Goal: Information Seeking & Learning: Understand process/instructions

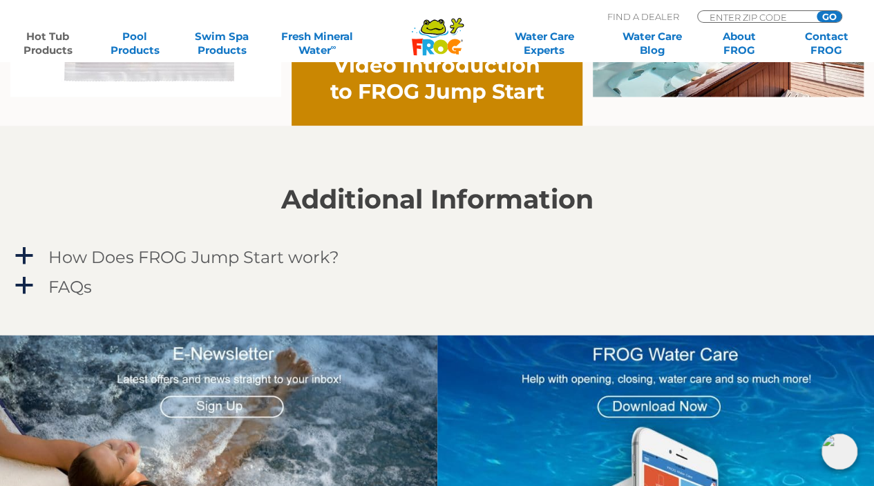
scroll to position [1086, 0]
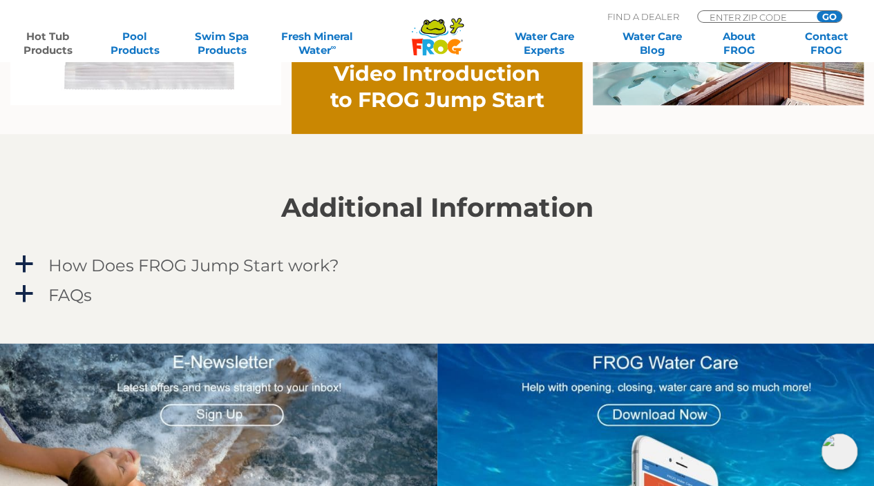
click at [203, 264] on h4 "How Does FROG Jump Start work?" at bounding box center [193, 265] width 291 height 19
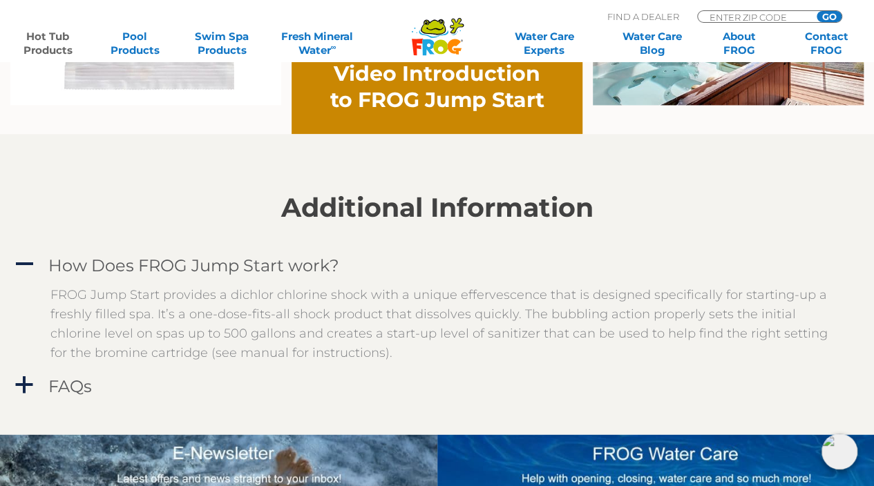
click at [66, 385] on h4 "FAQs" at bounding box center [70, 385] width 44 height 19
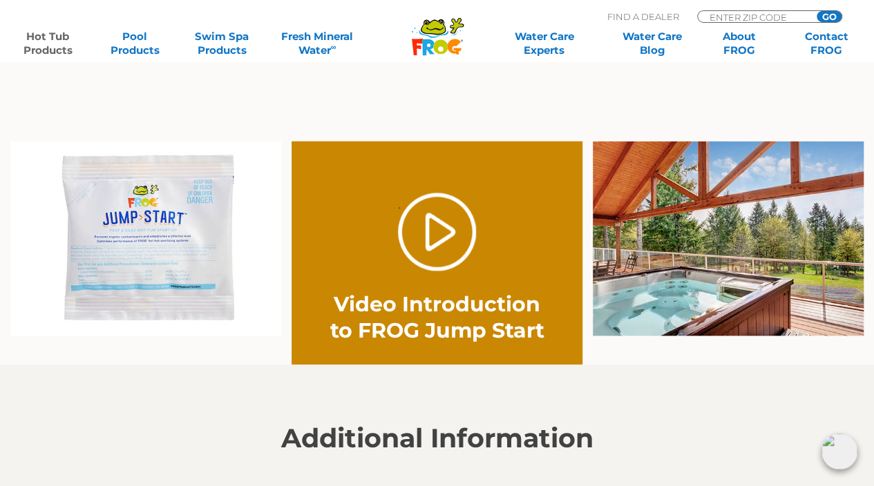
scroll to position [832, 0]
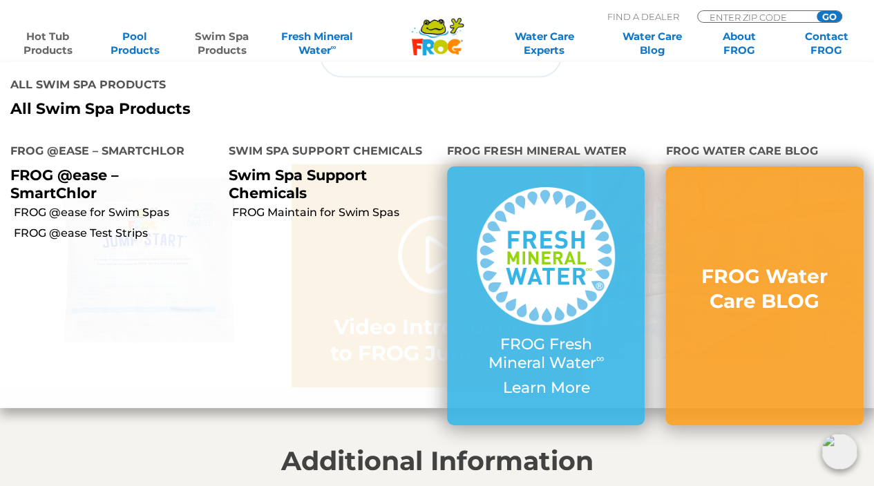
click at [216, 41] on link "Swim Spa Products" at bounding box center [222, 44] width 68 height 28
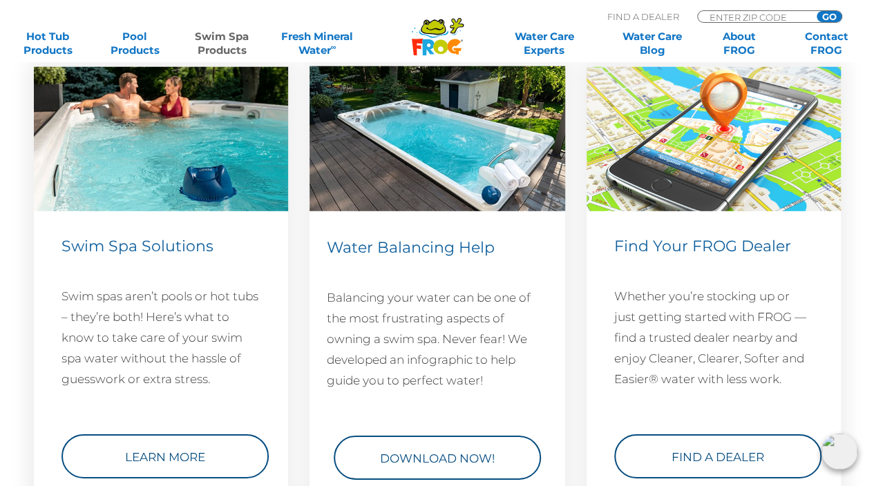
scroll to position [1921, 0]
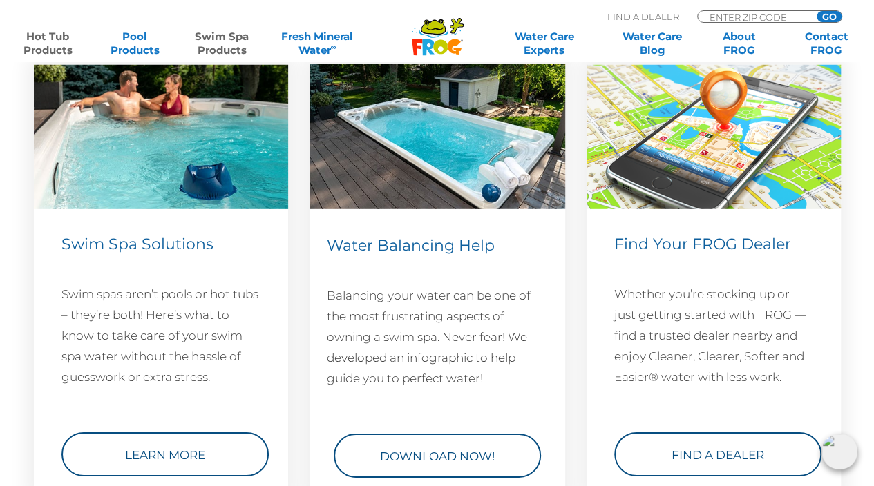
click at [55, 46] on link "Hot Tub Products" at bounding box center [48, 44] width 68 height 28
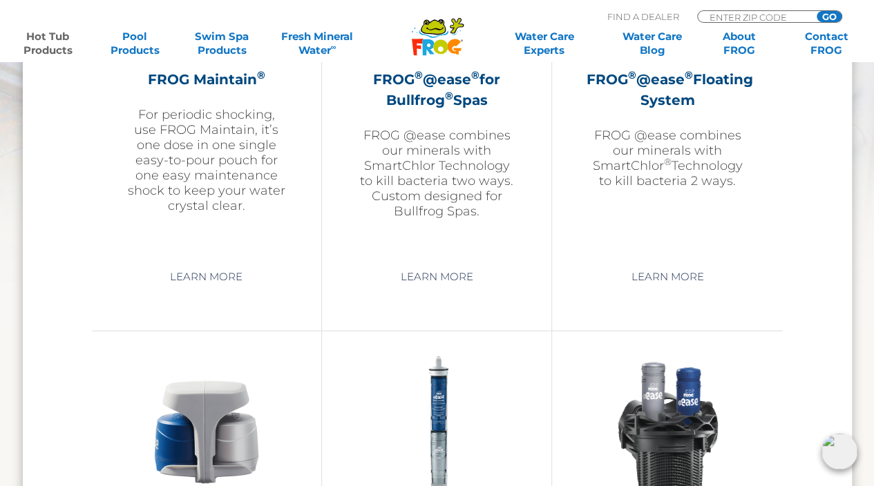
scroll to position [1746, 0]
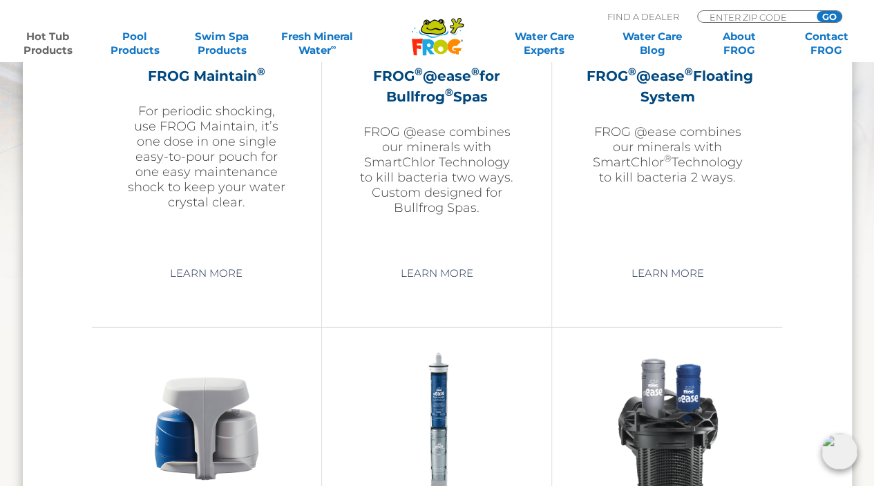
click at [659, 269] on link "Learn More" at bounding box center [667, 273] width 104 height 25
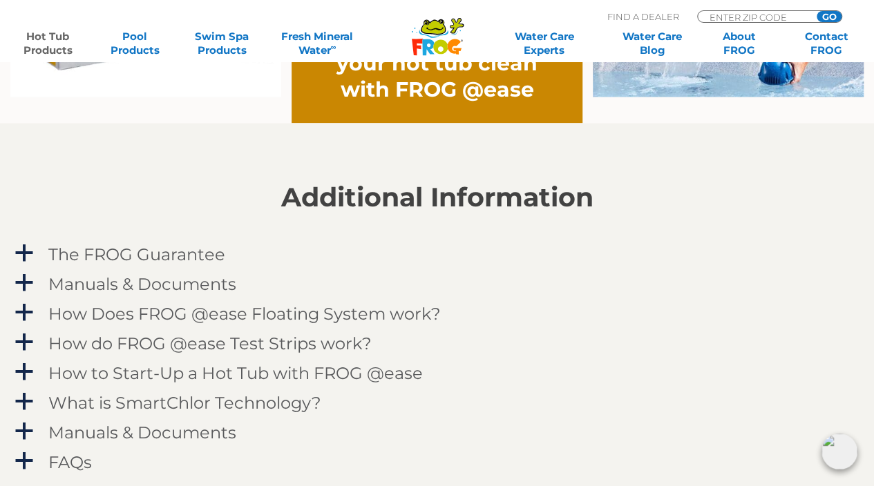
scroll to position [1268, 0]
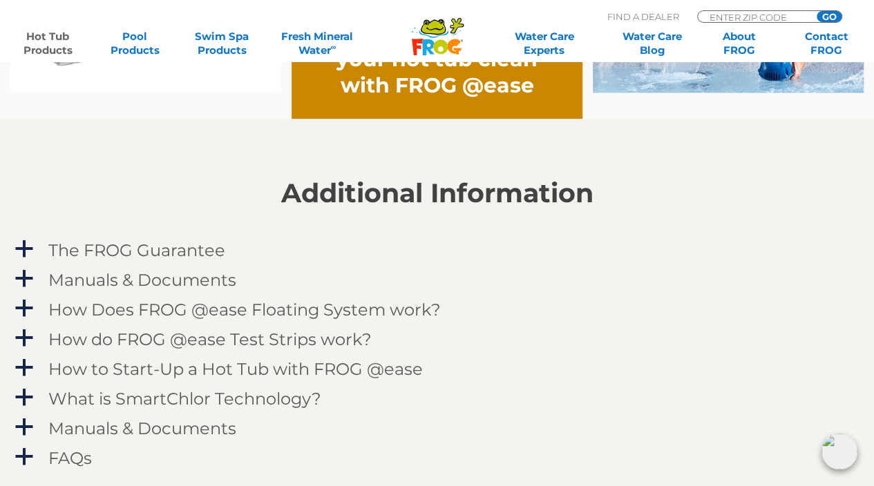
click at [171, 278] on h4 "Manuals & Documents" at bounding box center [142, 279] width 188 height 19
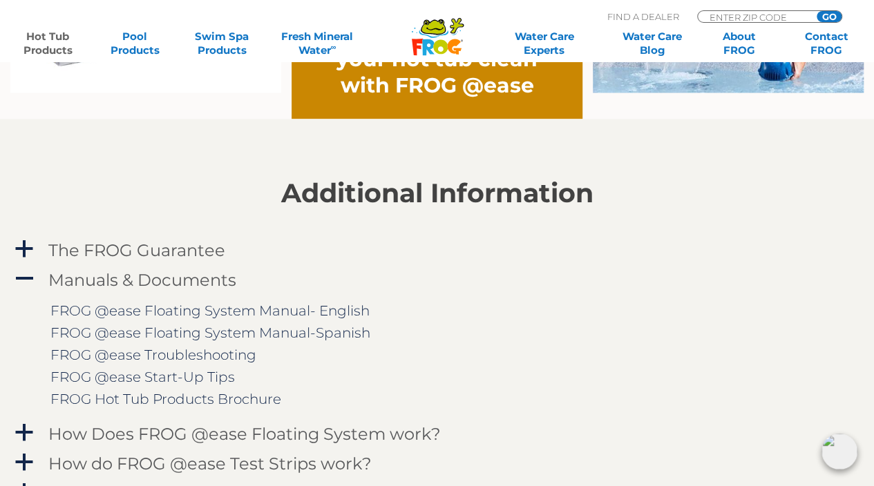
click at [240, 313] on link "FROG @ease Floating System Manual- English" at bounding box center [209, 310] width 319 height 17
